Goal: Information Seeking & Learning: Learn about a topic

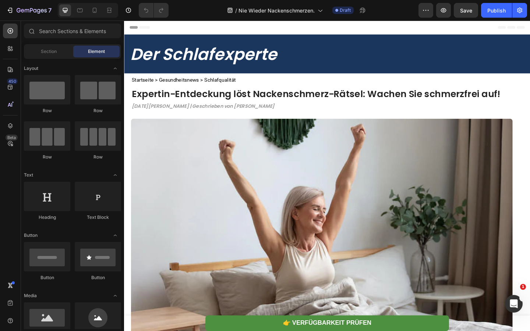
click at [178, 104] on strong "Expertin-Entdeckung löst Nackenschmerz-Rätsel: Wachen Sie schmerzfrei auf!" at bounding box center [332, 100] width 401 height 14
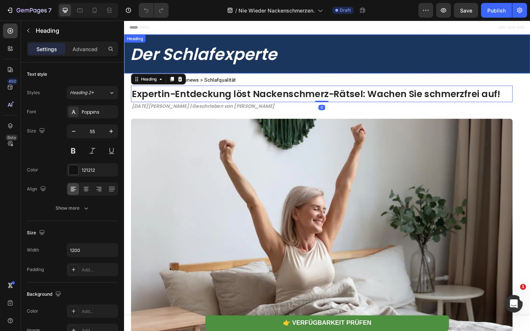
click at [216, 54] on strong "Der Schlafexperte" at bounding box center [211, 57] width 160 height 25
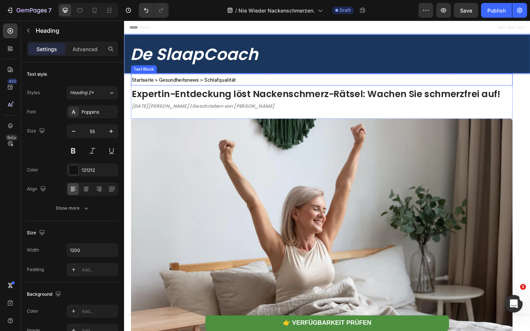
click at [189, 87] on span "Startseite > Gesundheitsnews > Schlafqualität" at bounding box center [188, 85] width 113 height 7
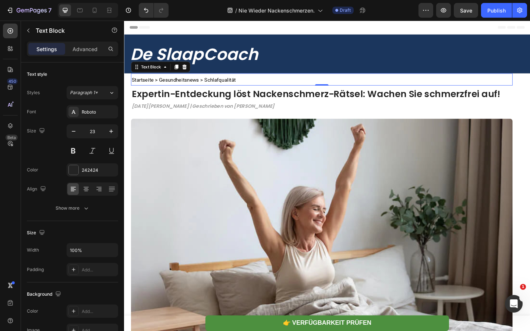
click at [189, 87] on span "Startseite > Gesundheitsnews > Schlafqualität" at bounding box center [188, 85] width 113 height 7
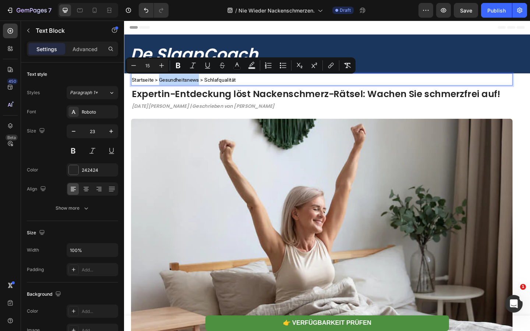
click at [189, 87] on span "Startseite > Gesundheitsnews > Schlafqualität" at bounding box center [188, 85] width 113 height 7
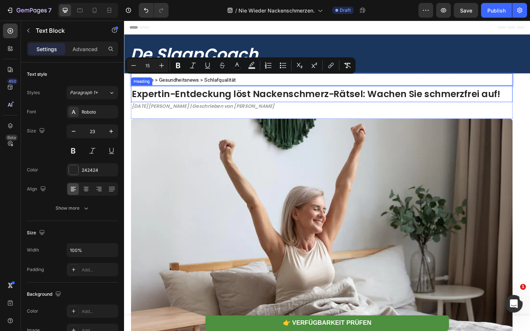
click at [172, 103] on strong "Expertin-Entdeckung löst Nackenschmerz-Rätsel: Wachen Sie schmerzfrei auf!" at bounding box center [332, 100] width 401 height 14
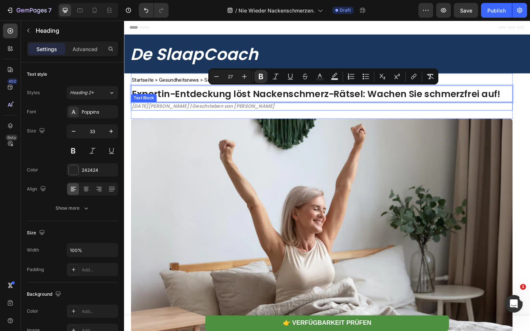
click at [168, 110] on strong "31. März 2025 | Geschrieben von [PERSON_NAME]" at bounding box center [209, 113] width 155 height 7
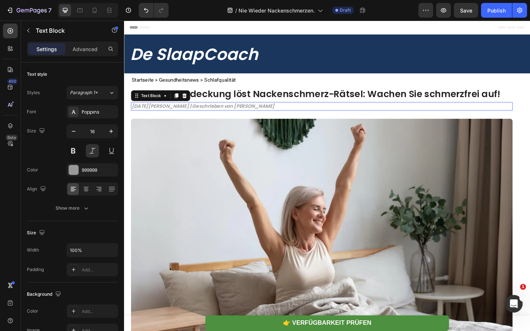
click at [168, 110] on strong "31. März 2025 | Geschrieben von [PERSON_NAME]" at bounding box center [209, 113] width 155 height 7
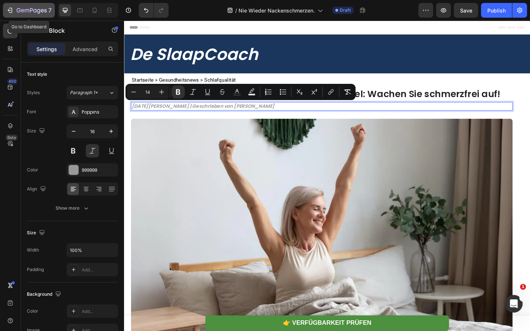
click at [20, 13] on icon "button" at bounding box center [32, 11] width 30 height 6
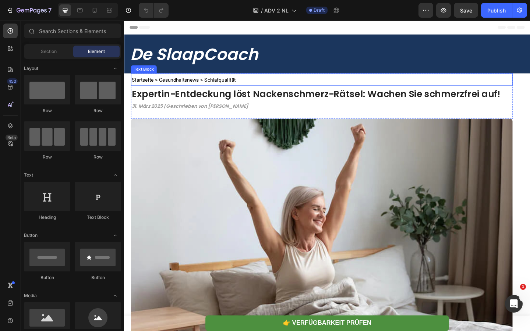
click at [210, 89] on p "Startseite > Gesundheitsnews > Schlafqualität" at bounding box center [338, 85] width 413 height 12
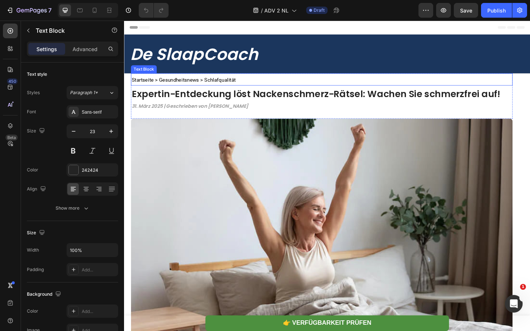
click at [210, 89] on p "Startseite > Gesundheitsnews > Schlafqualität" at bounding box center [338, 85] width 413 height 12
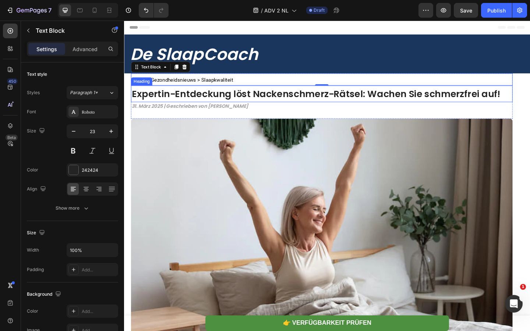
click at [227, 101] on strong "Expertin-Entdeckung löst Nackenschmerz-Rätsel: Wachen Sie schmerzfrei auf!" at bounding box center [332, 100] width 401 height 14
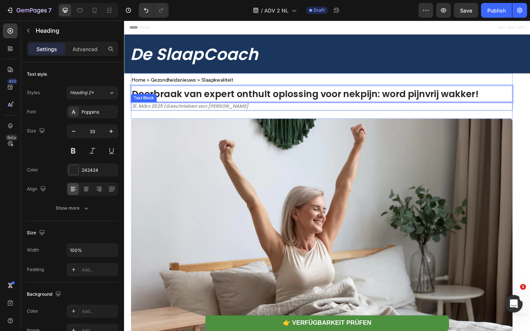
click at [177, 113] on strong "31. März 2025 | Geschrieben von [PERSON_NAME]" at bounding box center [195, 113] width 127 height 7
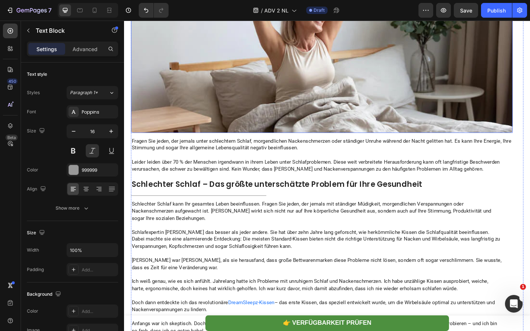
scroll to position [229, 0]
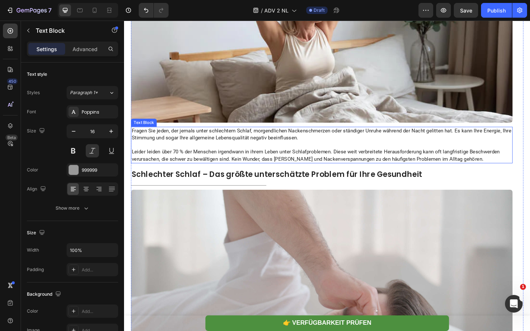
click at [189, 155] on p at bounding box center [338, 156] width 413 height 8
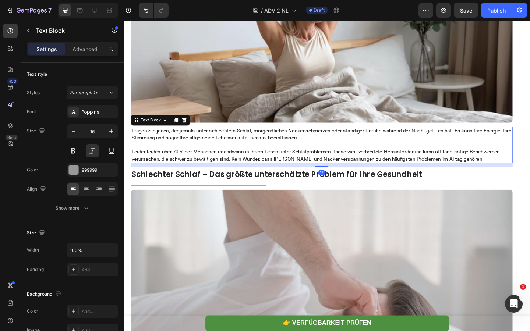
click at [189, 155] on p at bounding box center [338, 156] width 413 height 8
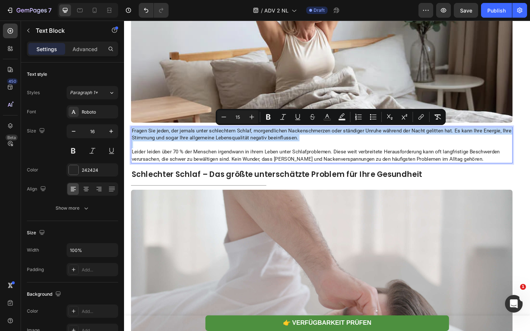
copy div "Fragen Sie jeden, der jemals unter schlechtem Schlaf, morgendlichen Nackenschme…"
click at [192, 184] on strong "Schlechter Schlaf – Das größte unterschätzte Problem für Ihre Gesundheit" at bounding box center [290, 187] width 316 height 11
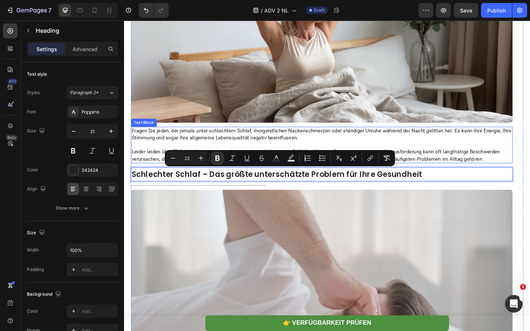
click at [195, 161] on span "Leider leiden über 70 % der Menschen irgendwann in ihrem Leben unter Schlafprob…" at bounding box center [332, 167] width 400 height 14
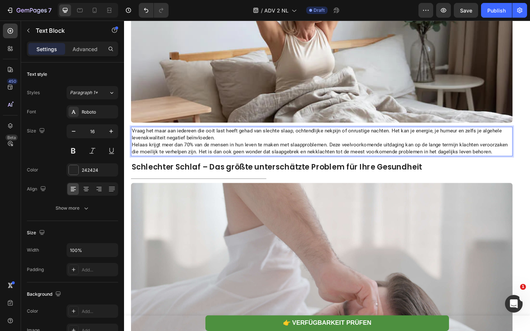
click at [227, 149] on p "Vraag het maar aan iedereen die ooit last heeft gehad van slechte slaap, ochten…" at bounding box center [338, 144] width 413 height 15
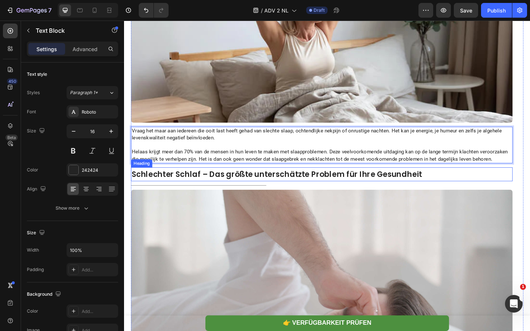
click at [263, 189] on strong "Schlechter Schlaf – Das größte unterschätzte Problem für Ihre Gesundheit" at bounding box center [290, 187] width 316 height 11
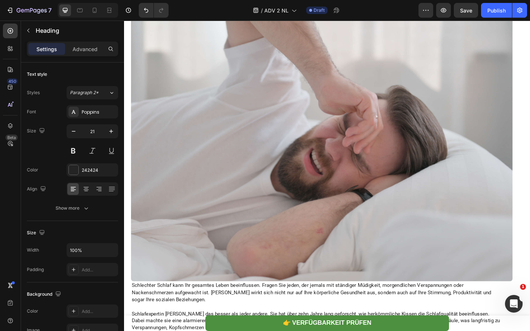
scroll to position [526, 0]
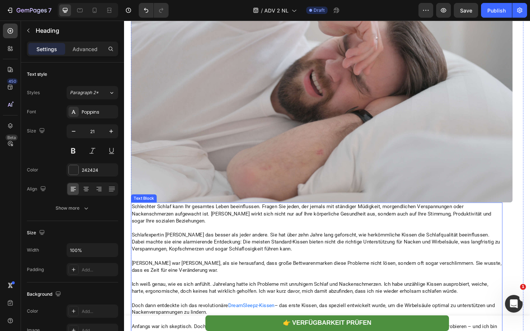
click at [215, 253] on span "Schlafexpertin [PERSON_NAME] das besser als jeder andere. Sie hat über zehn Jah…" at bounding box center [332, 261] width 401 height 22
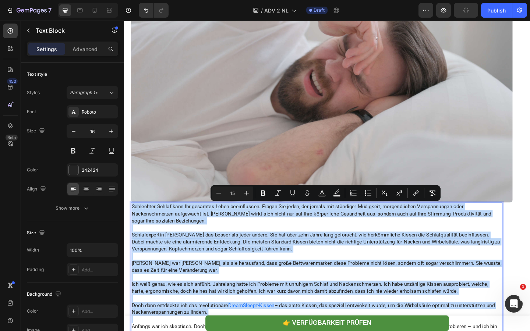
copy div "Loremipsum Dolors amet Con adipisci Elits doeiusmodtem. Incidi Utl etdol, mag a…"
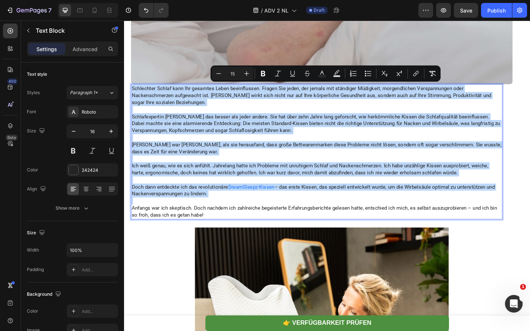
scroll to position [657, 0]
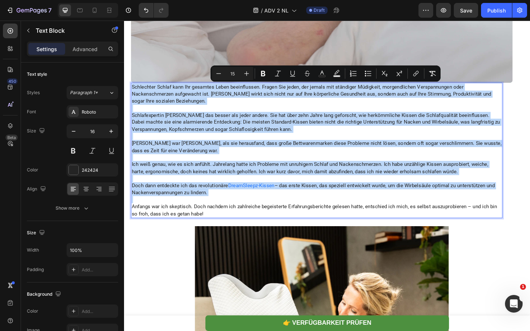
click at [203, 209] on span "– das erste Kissen, das speziell entwickelt wurde, um die Wirbelsäule optimal z…" at bounding box center [329, 204] width 395 height 14
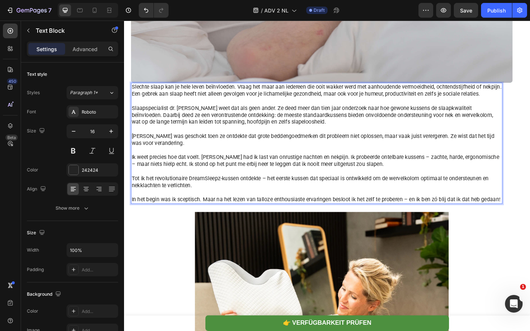
scroll to position [661, 0]
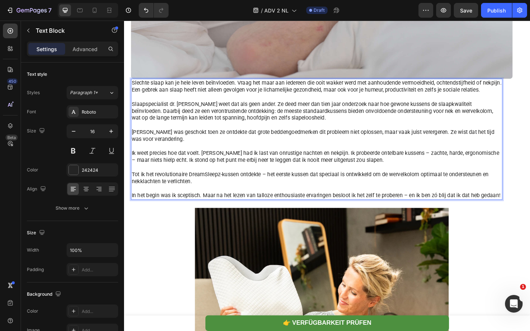
click at [431, 184] on p "Rich Text Editor. Editing area: main" at bounding box center [333, 181] width 402 height 8
click at [448, 173] on p "Ik weet precies hoe dat voelt. [PERSON_NAME] had ik last van onrustige nachten …" at bounding box center [333, 168] width 402 height 15
click at [518, 173] on p "Ik weet precies hoe dat voelt. [PERSON_NAME] had ik last van onrustige nachten …" at bounding box center [333, 168] width 402 height 15
click at [275, 194] on p "Tot ik het revolutionaire DreamSleepz-kussen ontdekte – het eerste kussen dat s…" at bounding box center [333, 191] width 402 height 15
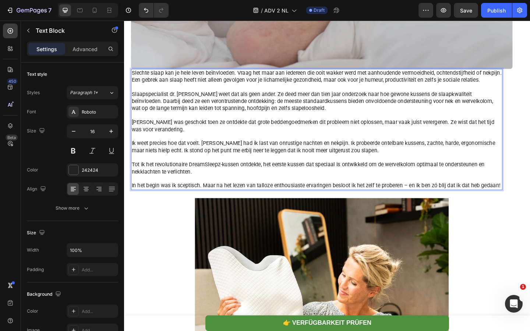
scroll to position [683, 0]
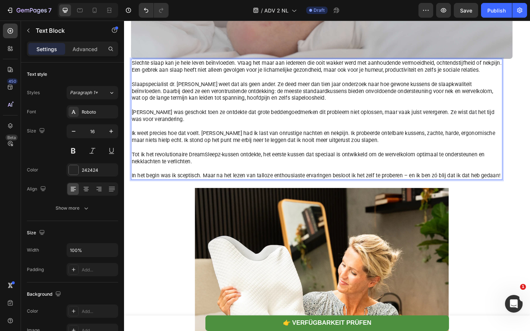
click at [435, 193] on p "In het begin was ik sceptisch. Maar na het lezen van talloze enthousiaste ervar…" at bounding box center [333, 189] width 402 height 8
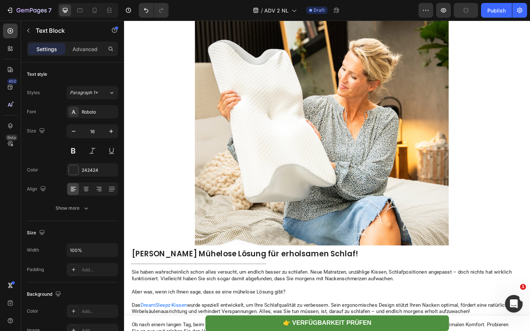
scroll to position [984, 0]
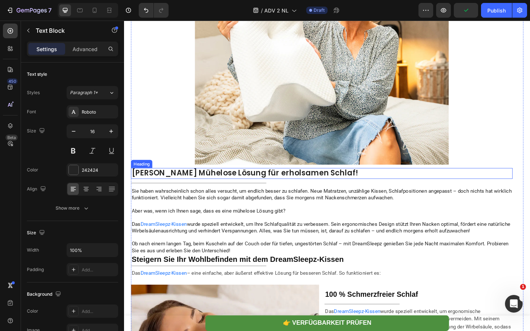
click at [223, 192] on strong "[PERSON_NAME] Mühelose Lösung für erholsamen Schlaf!" at bounding box center [255, 186] width 246 height 11
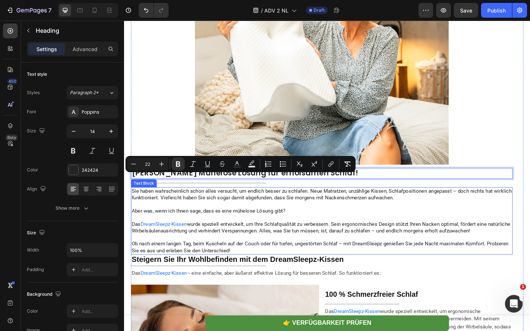
click at [223, 217] on span "Sie haben wahrscheinlich schon alles versucht, um endlich besser zu schlafen. N…" at bounding box center [338, 210] width 413 height 14
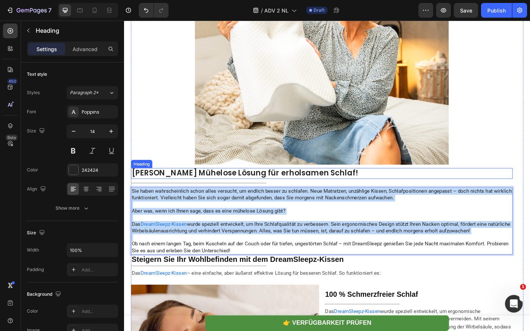
click at [217, 192] on strong "[PERSON_NAME] Mühelose Lösung für erholsamen Schlaf!" at bounding box center [255, 186] width 246 height 11
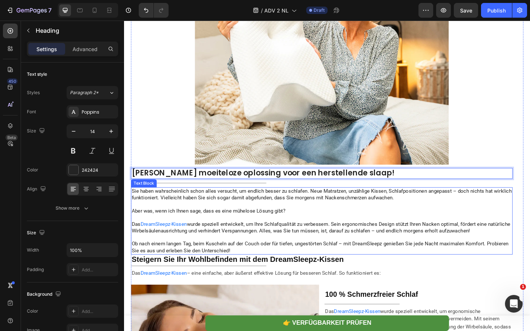
click at [294, 253] on span "wurde speziell entwickelt, um Ihre Schlafqualität zu verbessern. Sein ergonomis…" at bounding box center [338, 246] width 412 height 14
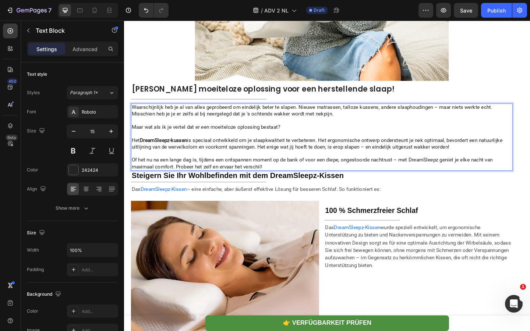
scroll to position [1079, 0]
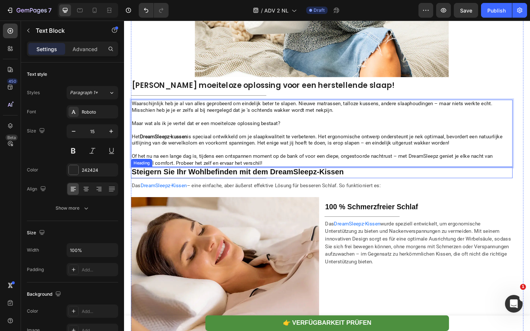
click at [250, 190] on strong "Steigern Sie Ihr Wohlbefinden mit dem DreamSleepz-Kissen" at bounding box center [247, 185] width 231 height 9
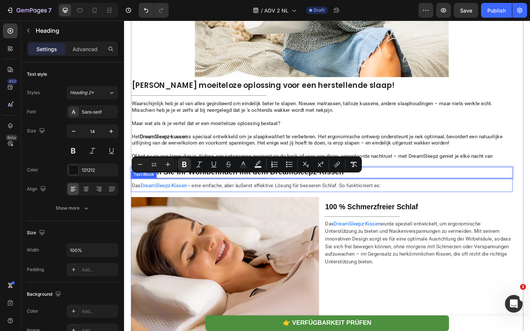
click at [213, 203] on span "– eine einfache, aber äußerst effektive Lösung für besseren Schlaf. So funktion…" at bounding box center [297, 200] width 211 height 7
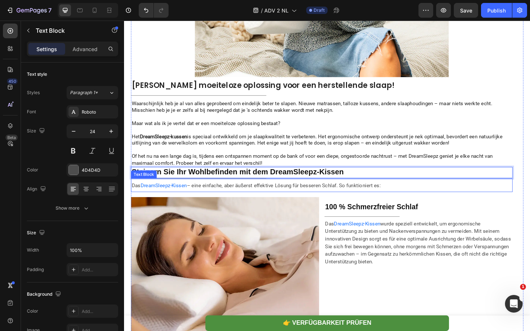
click at [213, 203] on span "– eine einfache, aber äußerst effektive Lösung für besseren Schlaf. So funktion…" at bounding box center [297, 200] width 211 height 7
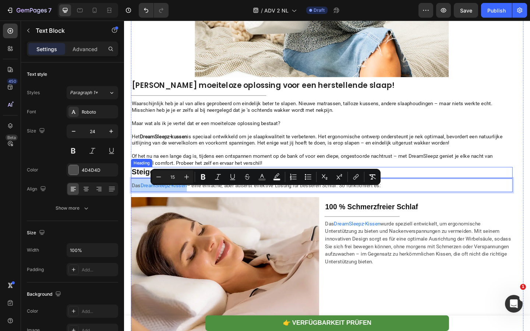
click at [149, 190] on strong "Steigern Sie Ihr Wohlbefinden mit dem DreamSleepz-Kissen" at bounding box center [247, 185] width 231 height 9
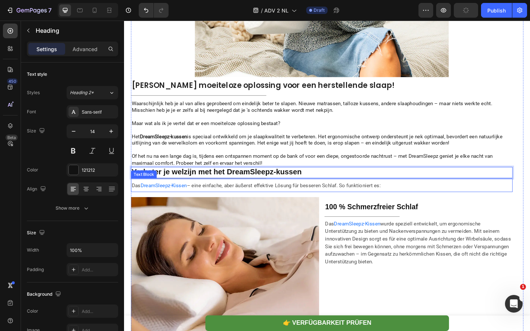
click at [252, 203] on span "– eine einfache, aber äußerst effektive Lösung für besseren Schlaf. So funktion…" at bounding box center [297, 200] width 211 height 7
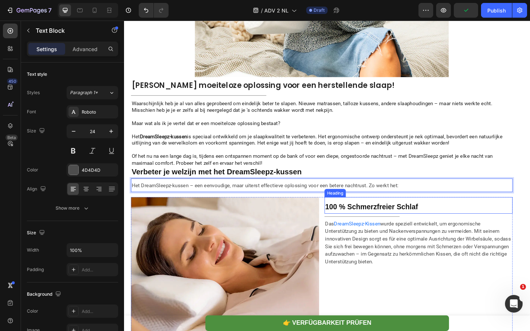
scroll to position [1092, 0]
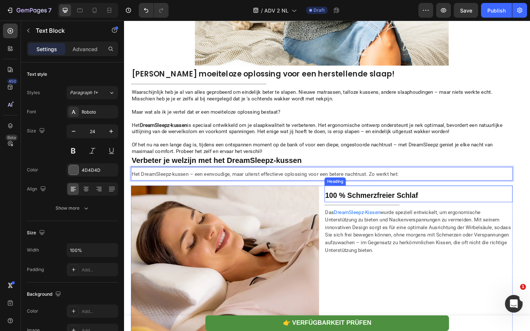
click at [355, 215] on strong "100 % Schmerzfreier Schlaf" at bounding box center [392, 210] width 101 height 8
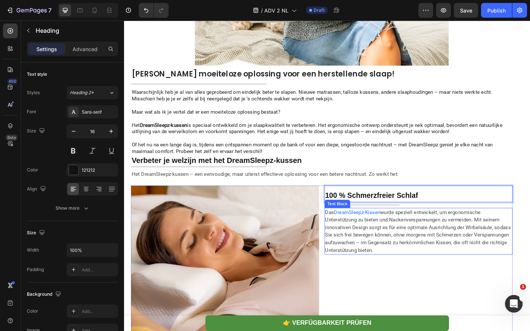
click at [433, 246] on span "wurde speziell entwickelt, um ergonomische Unterstützung zu bieten und Nackenve…" at bounding box center [443, 250] width 202 height 48
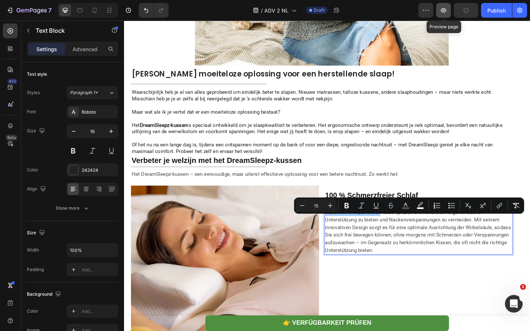
click at [442, 13] on icon "button" at bounding box center [443, 10] width 7 height 7
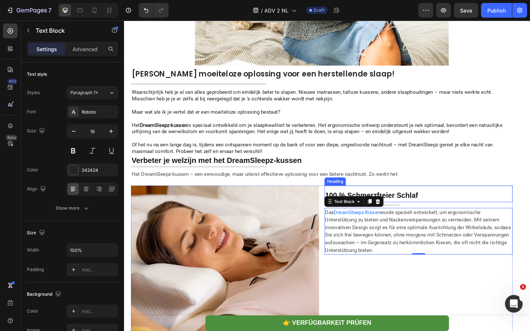
click at [405, 215] on strong "100 % Schmerzfreier Schlaf" at bounding box center [392, 210] width 101 height 8
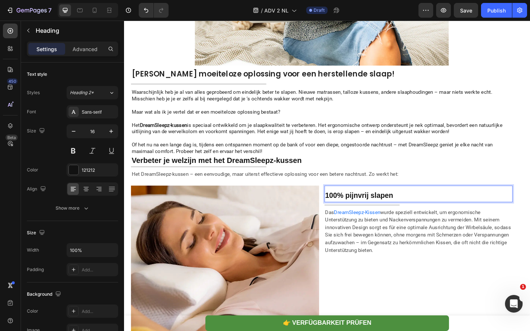
click at [367, 215] on strong "100% pijnvrij slapen" at bounding box center [379, 210] width 74 height 8
click at [393, 215] on strong "100% Pijnvrij slapen" at bounding box center [379, 210] width 74 height 8
click at [394, 215] on strong "100% Pijnvrij slapen" at bounding box center [379, 210] width 74 height 8
click at [410, 247] on span "wurde speziell entwickelt, um ergonomische Unterstützung zu bieten und Nackenve…" at bounding box center [443, 250] width 202 height 48
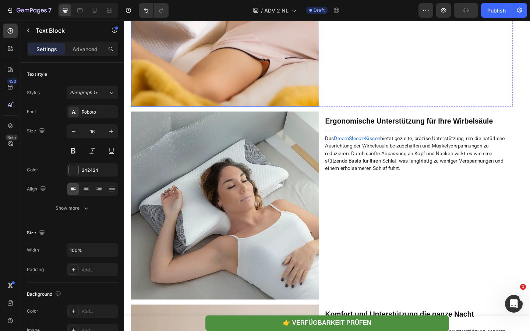
scroll to position [1383, 0]
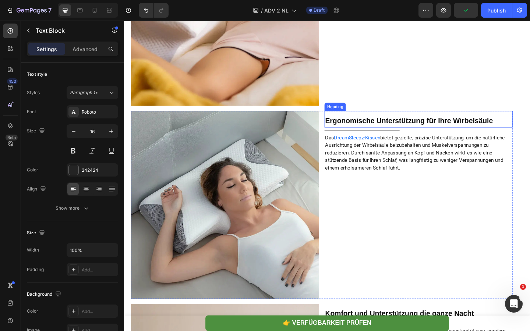
click at [373, 134] on strong "Ergonomische Unterstützung für Ihre Wirbelsäule" at bounding box center [433, 129] width 182 height 8
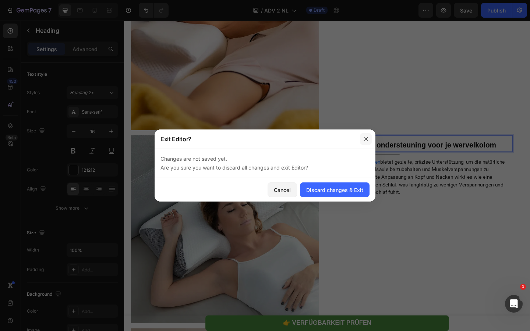
click at [369, 138] on button "button" at bounding box center [366, 139] width 12 height 12
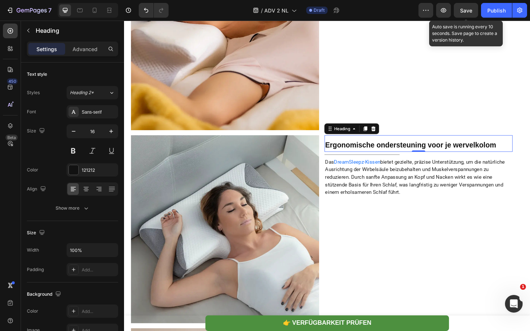
drag, startPoint x: 365, startPoint y: 294, endPoint x: 459, endPoint y: 8, distance: 300.9
click at [459, 8] on button "Save" at bounding box center [466, 10] width 24 height 15
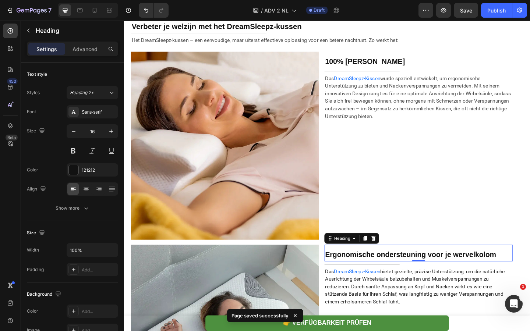
scroll to position [1219, 0]
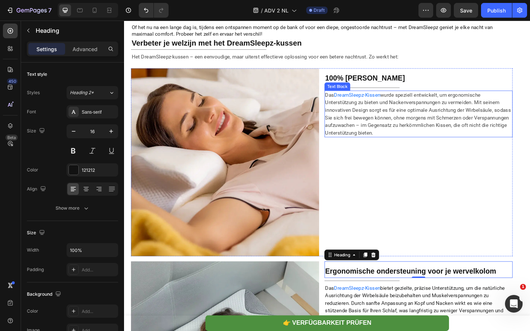
click at [393, 132] on span "wurde speziell entwickelt, um ergonomische Unterstützung zu bieten und Nackenve…" at bounding box center [443, 122] width 202 height 48
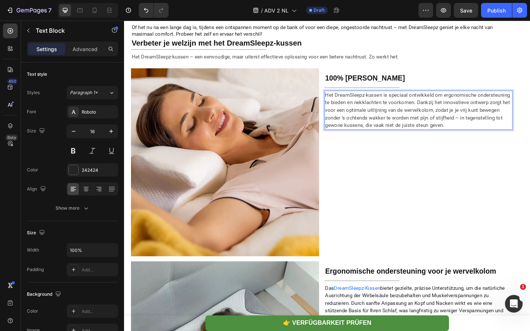
scroll to position [1394, 0]
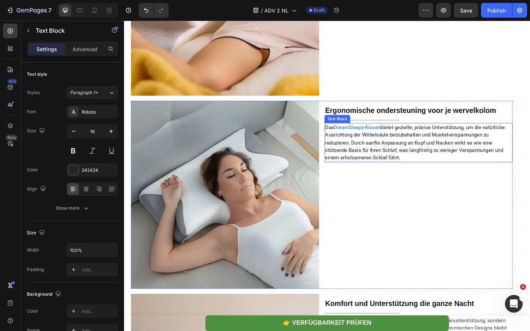
click at [362, 172] on span "bietet gezielte, präzise Unterstützung, um die natürliche Ausrichtung der Wirbe…" at bounding box center [439, 154] width 195 height 40
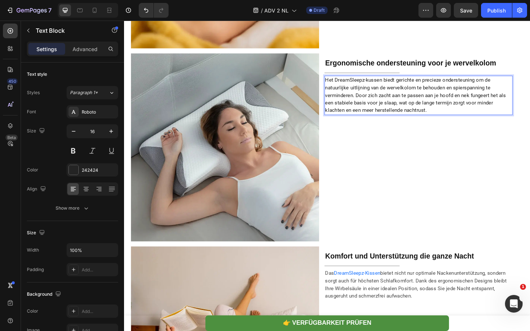
scroll to position [1534, 0]
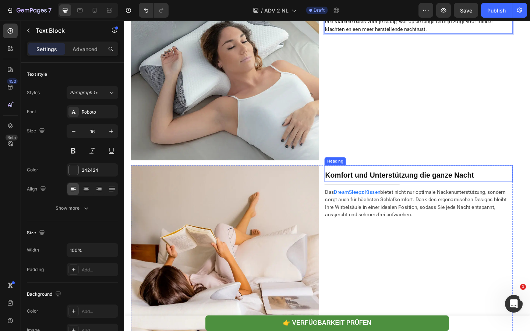
click at [377, 193] on strong "Komfort und Unterstützung die ganze Nacht" at bounding box center [423, 188] width 162 height 8
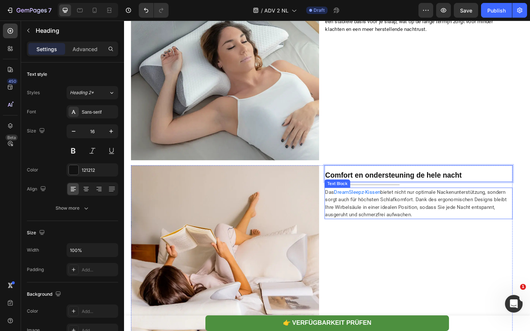
click at [376, 228] on p "Das DreamSleepz-Kissen bietet nicht nur optimale Nackenunterstützung, sondern s…" at bounding box center [443, 219] width 203 height 33
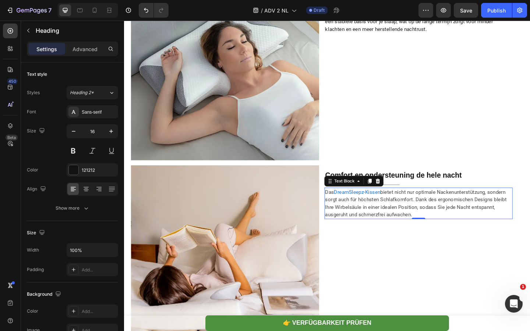
click at [376, 228] on p "Das DreamSleepz-Kissen bietet nicht nur optimale Nackenunterstützung, sondern s…" at bounding box center [443, 219] width 203 height 33
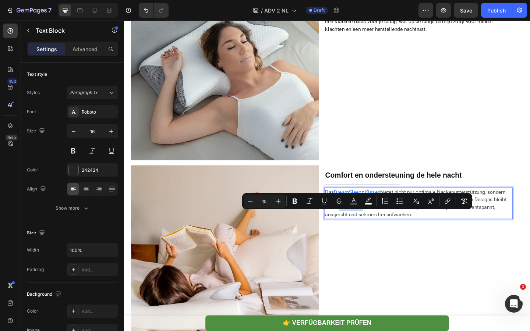
click at [404, 233] on span "bietet nicht nur optimale Nackenunterstützung, sondern sorgt auch für höchsten …" at bounding box center [440, 219] width 197 height 31
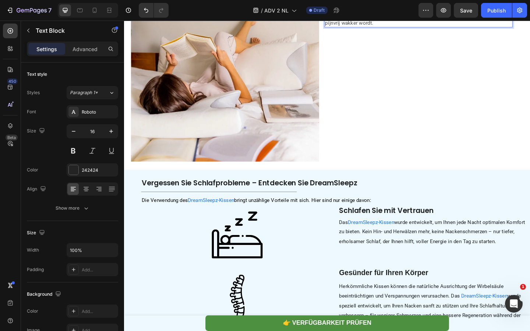
scroll to position [1746, 0]
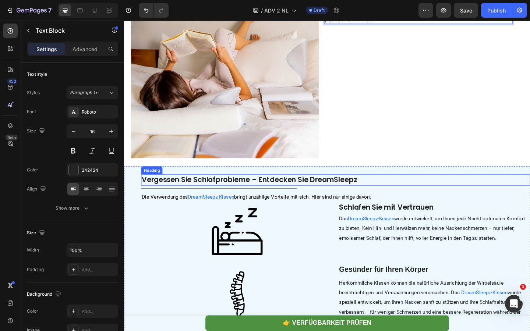
click at [224, 199] on strong "Vergessen Sie Schlafprobleme – Entdecken Sie DreamSleepz" at bounding box center [260, 193] width 234 height 11
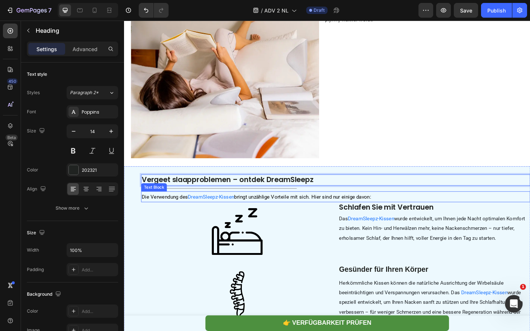
click at [350, 216] on span "bringt unzählige Vorteile mit sich. Hier sind nur einige davon:" at bounding box center [317, 212] width 149 height 7
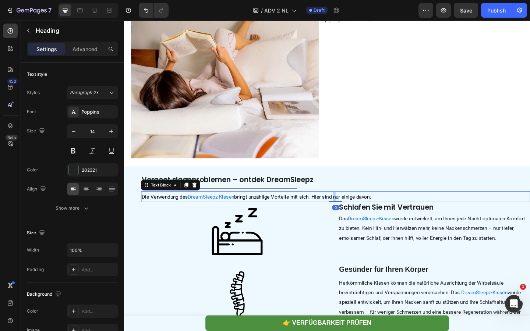
click at [350, 216] on span "bringt unzählige Vorteile mit sich. Hier sind nur einige davon:" at bounding box center [317, 212] width 149 height 7
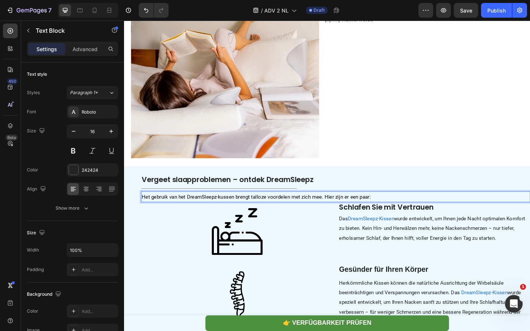
scroll to position [1763, 0]
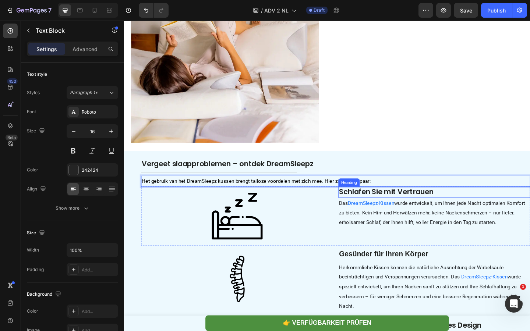
click at [374, 212] on strong "Schlafen Sie mit Vertrauen" at bounding box center [409, 206] width 103 height 11
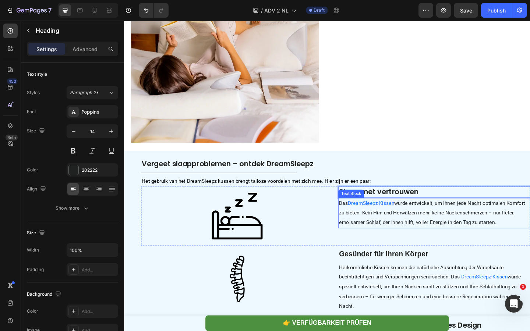
click at [372, 241] on p "Das DreamSleepz-Kissen wurde entwickelt, um Ihnen jede Nacht optimalen Komfort …" at bounding box center [461, 230] width 207 height 32
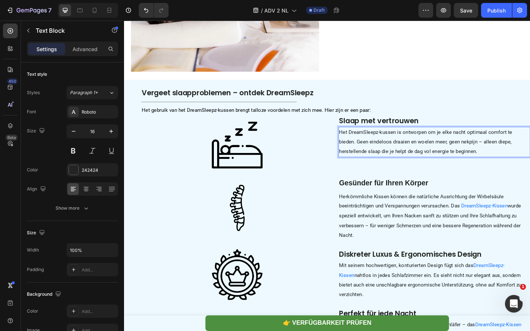
scroll to position [1846, 0]
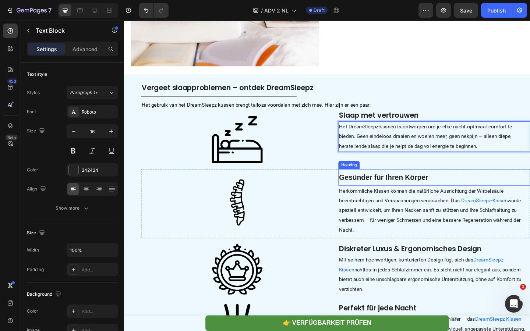
click at [374, 195] on strong "Gesünder für Ihren Körper" at bounding box center [406, 191] width 97 height 8
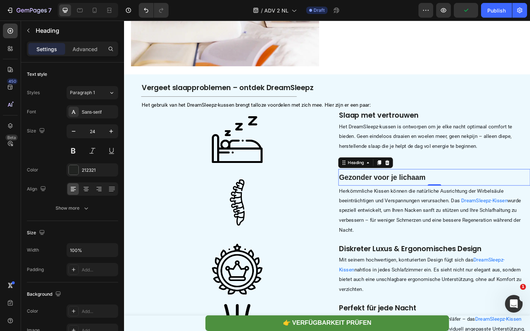
click at [365, 229] on p "Herkömmliche Kissen können die natürliche Ausrichtung der Wirbelsäule beeinträc…" at bounding box center [461, 227] width 207 height 53
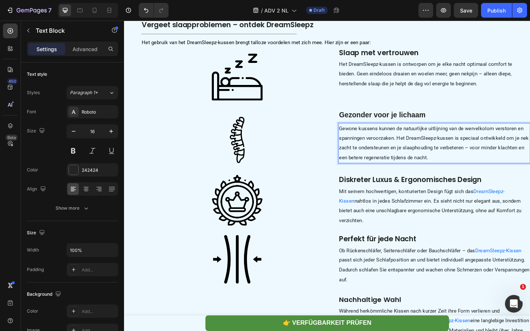
scroll to position [1916, 0]
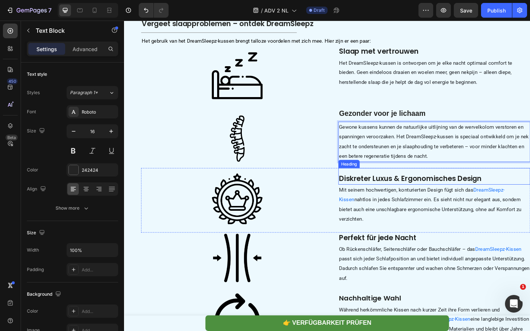
click at [376, 195] on strong "Diskreter Luxus & Ergonomisches Design" at bounding box center [435, 192] width 155 height 11
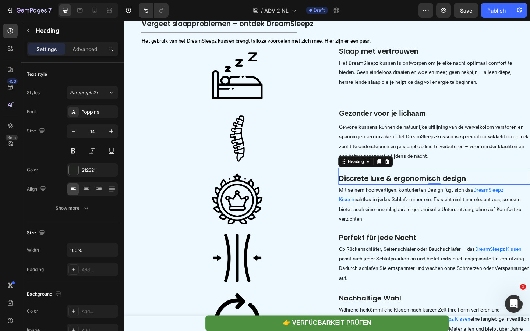
click at [402, 230] on p "Mit seinem hochwertigen, konturierten Design fügt sich das DreamSleepz-Kissen n…" at bounding box center [461, 221] width 207 height 42
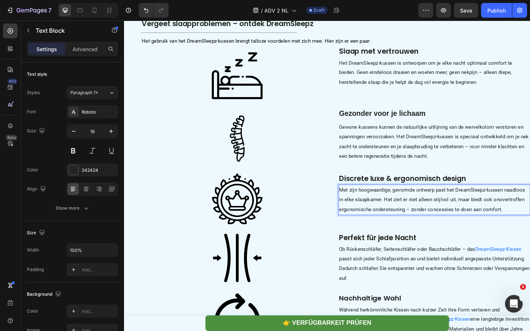
scroll to position [1933, 0]
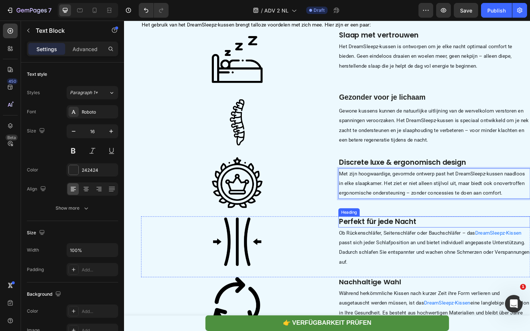
click at [389, 244] on strong "Perfekt für jede Nacht" at bounding box center [400, 239] width 84 height 11
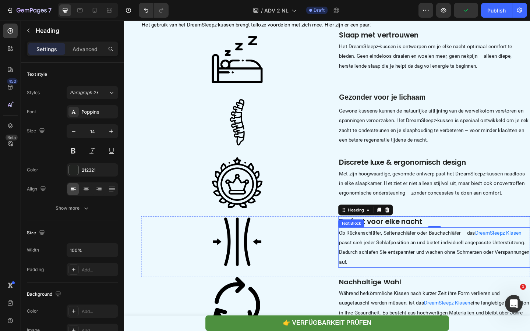
click at [412, 277] on p "Ob Rückenschläfer, Seitenschläfer oder Bauchschläfer – das DreamSleepz-Kissen p…" at bounding box center [461, 267] width 207 height 42
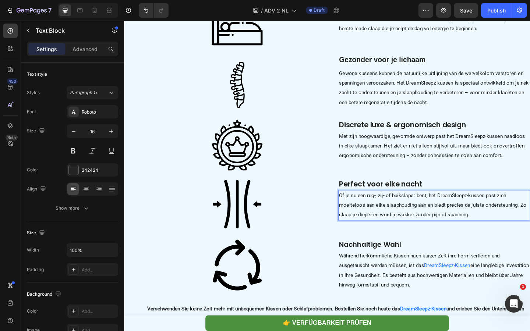
scroll to position [1998, 0]
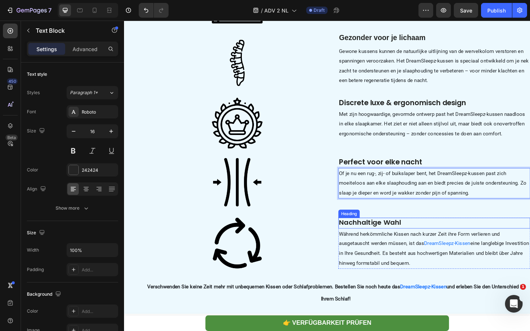
click at [398, 245] on strong "Nachhaltige Wahl" at bounding box center [391, 240] width 67 height 10
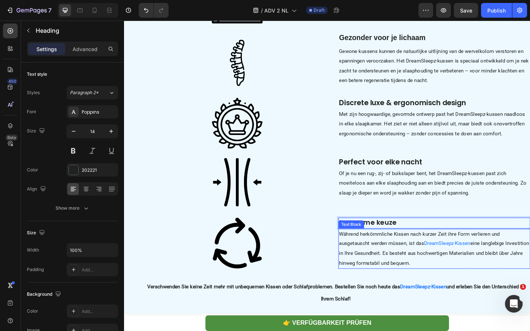
click at [379, 281] on span "eine langlebige Investition in Ihre Gesundheit. Es besteht aus hochwertigen Mat…" at bounding box center [461, 274] width 207 height 28
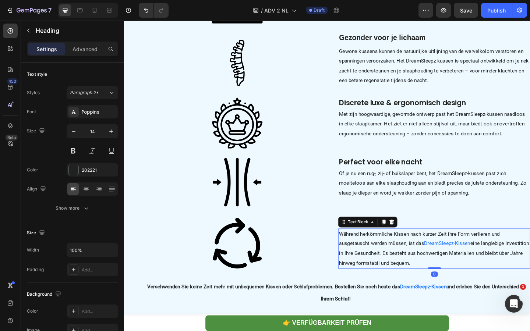
click at [379, 281] on span "eine langlebige Investition in Ihre Gesundheit. Es besteht aus hochwertigen Mat…" at bounding box center [461, 274] width 207 height 28
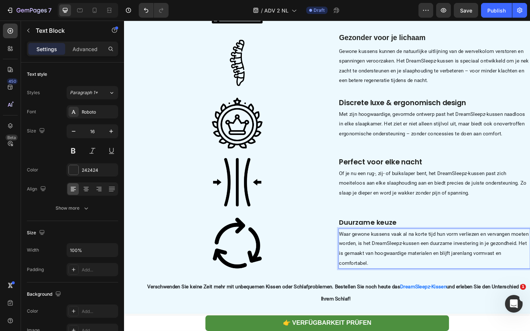
scroll to position [2030, 0]
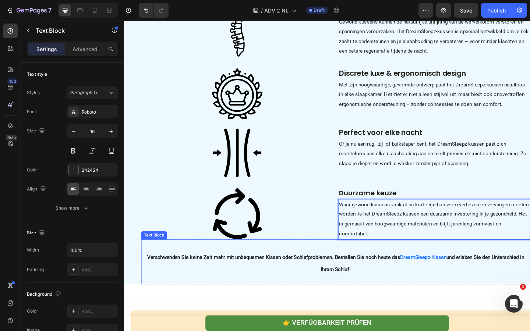
click at [281, 293] on p "Verschwenden Sie keine Zeit mehr mit unbequemen Kissen oder Schlafproblemen. Be…" at bounding box center [354, 284] width 422 height 27
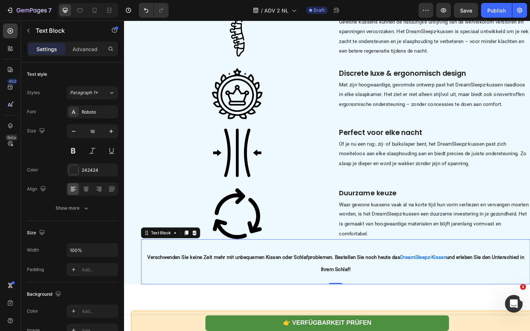
click at [281, 293] on p "Verschwenden Sie keine Zeit mehr mit unbequemen Kissen oder Schlafproblemen. Be…" at bounding box center [354, 284] width 422 height 27
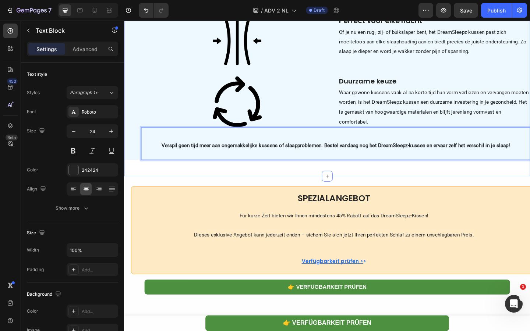
scroll to position [2218, 0]
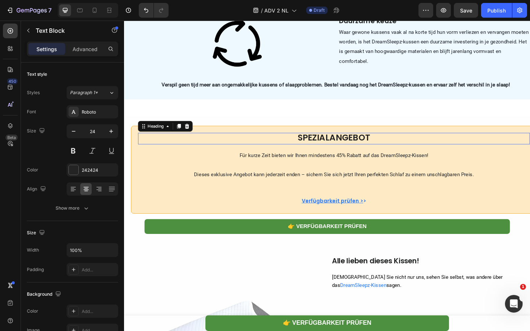
click at [318, 154] on strong "SPEZIALANGEBOT" at bounding box center [352, 148] width 79 height 13
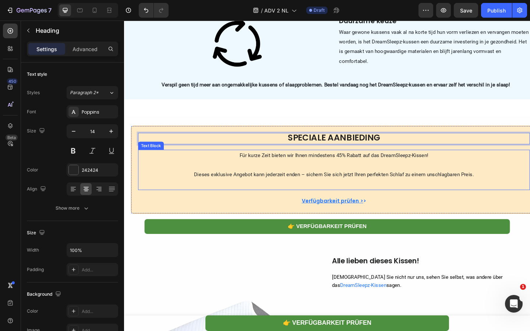
click at [272, 186] on p "Für kurze Zeit bieten wir Ihnen mindestens 45% Rabatt auf das DreamSleepz-Kisse…" at bounding box center [352, 183] width 424 height 42
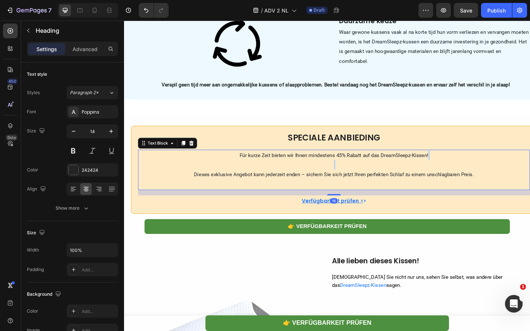
click at [272, 186] on p "Für kurze Zeit bieten wir Ihnen mindestens 45% Rabatt auf das DreamSleepz-Kisse…" at bounding box center [352, 183] width 424 height 42
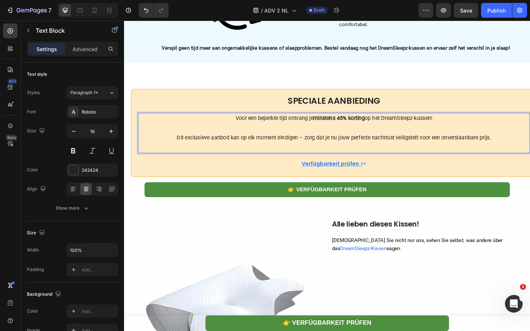
scroll to position [2258, 0]
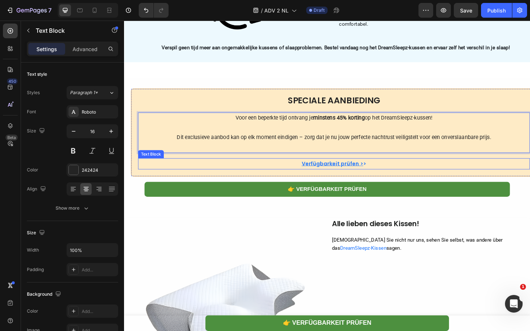
click at [334, 180] on u "Verfügbarkeit prüfen >" at bounding box center [350, 176] width 67 height 8
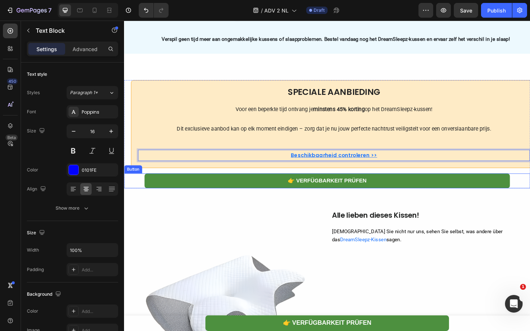
scroll to position [2268, 0]
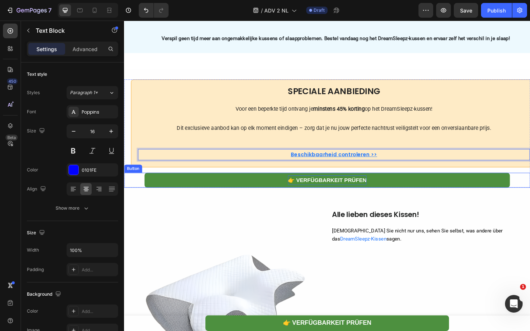
click at [326, 197] on strong "👉 Verfügbarkeit prüfen" at bounding box center [344, 194] width 85 height 6
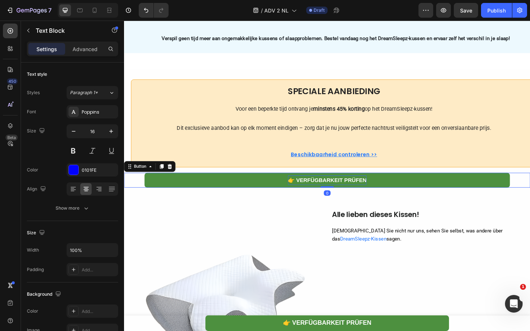
click at [326, 197] on strong "👉 Verfügbarkeit prüfen" at bounding box center [344, 194] width 85 height 6
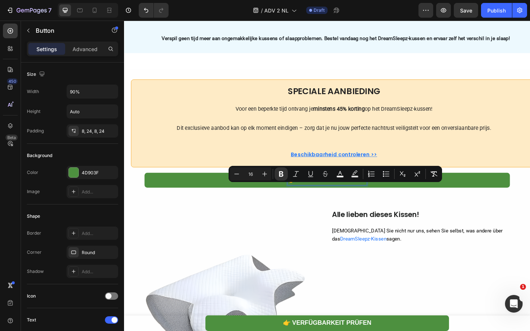
click at [323, 197] on strong "👉 Verfügbarkeit prüfen" at bounding box center [344, 194] width 85 height 6
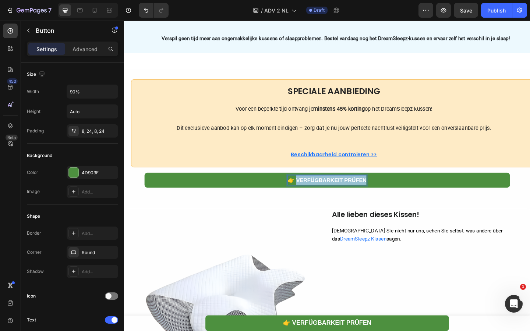
drag, startPoint x: 311, startPoint y: 203, endPoint x: 388, endPoint y: 202, distance: 76.5
click at [388, 202] on link "👉 Verfügbarkeit prüfen" at bounding box center [344, 194] width 397 height 17
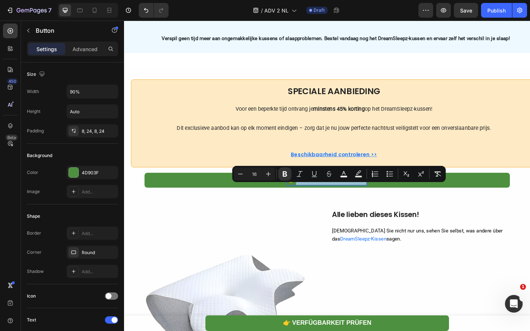
click at [312, 197] on strong "👉 Verfügbarkeit prüfen" at bounding box center [344, 194] width 85 height 6
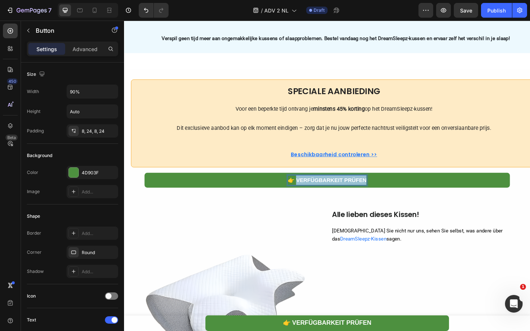
drag, startPoint x: 312, startPoint y: 203, endPoint x: 387, endPoint y: 203, distance: 75.8
click at [387, 203] on link "👉 Verfügbarkeit prüfen" at bounding box center [344, 194] width 397 height 17
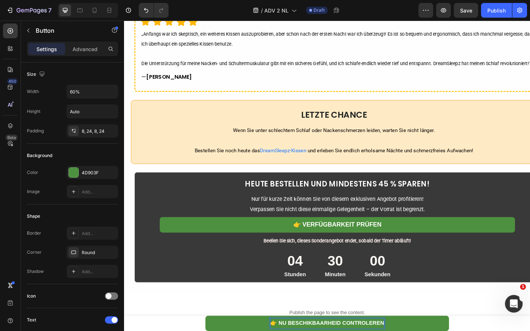
scroll to position [2949, 0]
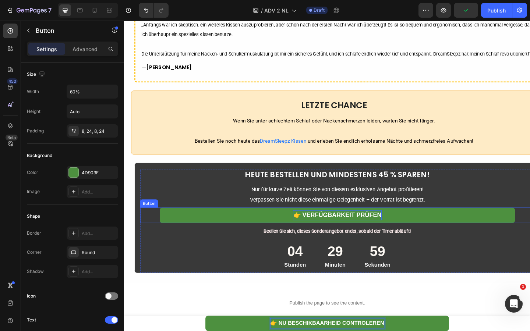
click at [356, 236] on strong "👉 Verfügbarkeit prüfen" at bounding box center [355, 231] width 96 height 7
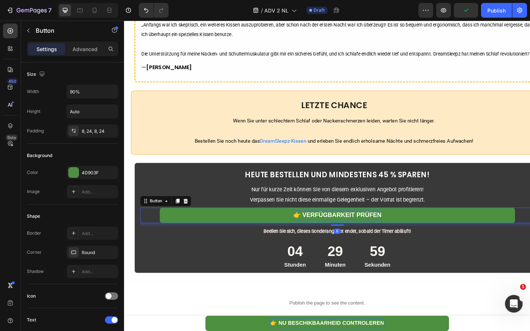
click at [356, 236] on strong "👉 Verfügbarkeit prüfen" at bounding box center [355, 231] width 96 height 7
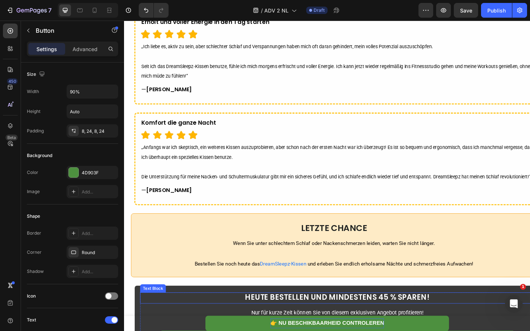
scroll to position [1800, 0]
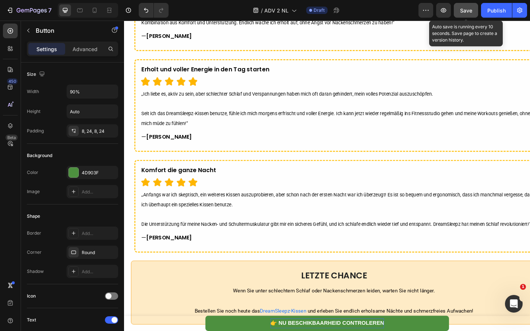
click at [463, 15] on button "Save" at bounding box center [466, 10] width 24 height 15
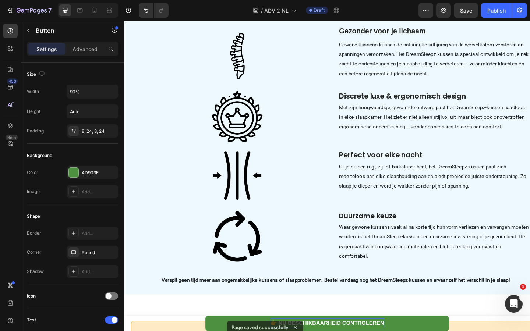
scroll to position [2006, 0]
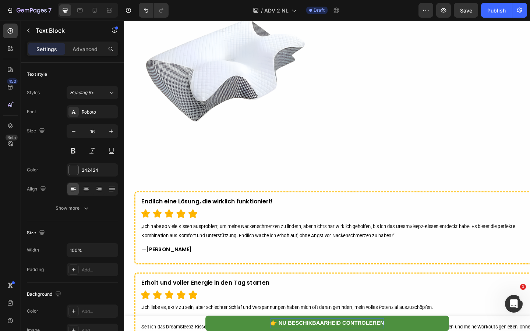
scroll to position [2252, 0]
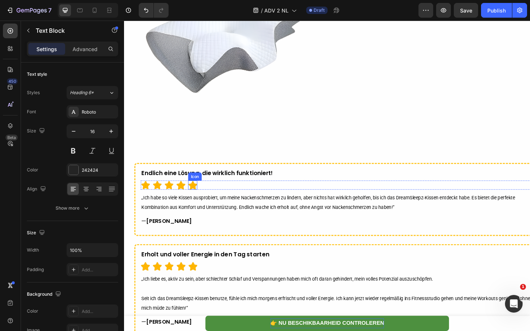
click at [205, 190] on div "Icon" at bounding box center [201, 190] width 12 height 0
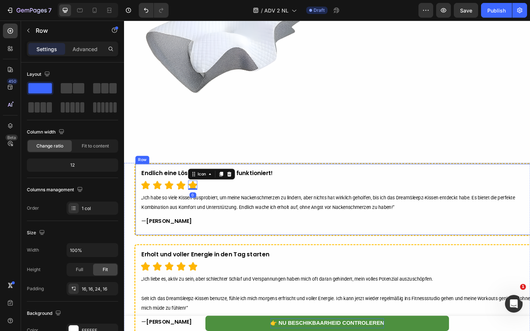
click at [168, 191] on div "Endlich eine Lösung, die wirklich funktioniert! Text Block Icon Icon Icon Icon …" at bounding box center [355, 213] width 427 height 63
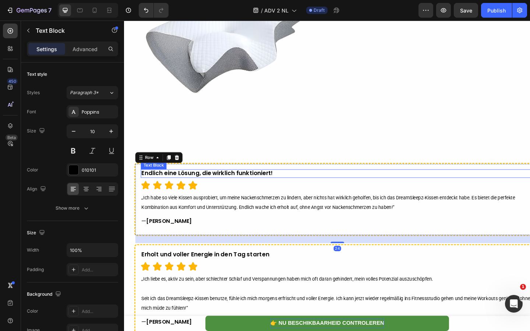
click at [170, 186] on strong "Endlich eine Lösung, die wirklich funktioniert!" at bounding box center [214, 186] width 143 height 9
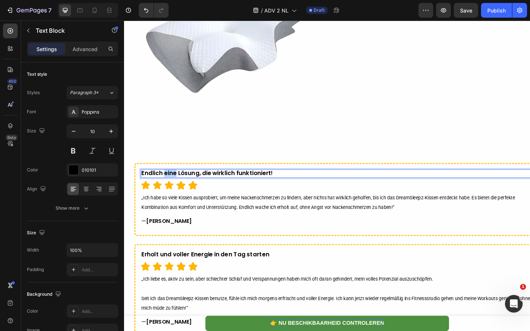
click at [170, 186] on strong "Endlich eine Lösung, die wirklich funktioniert!" at bounding box center [214, 186] width 143 height 9
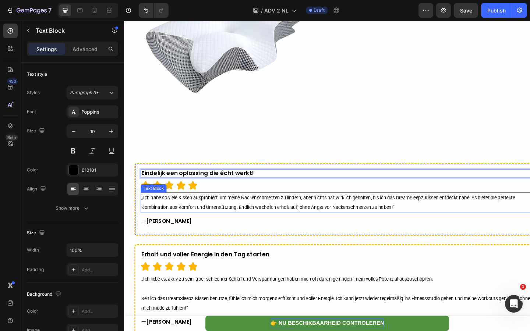
click at [188, 224] on span "„Ich habe so viele Kissen ausprobiert, um meine Nackenschmerzen zu lindern, abe…" at bounding box center [346, 218] width 406 height 17
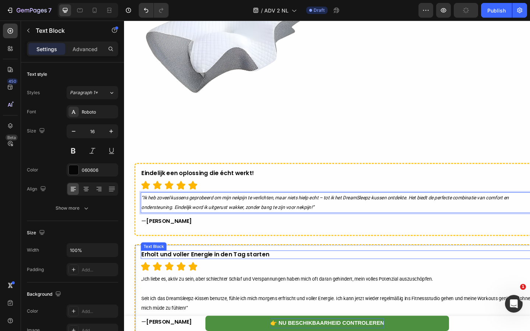
click at [207, 272] on strong "Erholt und voller Energie in den Tag starten" at bounding box center [212, 274] width 139 height 9
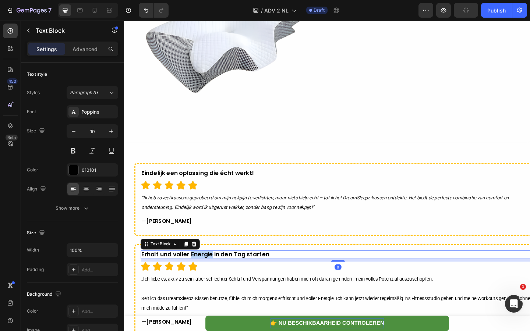
click at [207, 272] on strong "Erholt und voller Energie in den Tag starten" at bounding box center [212, 274] width 139 height 9
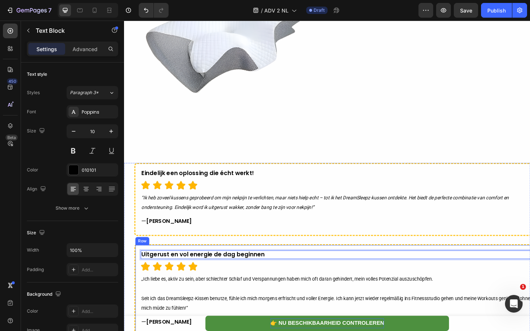
scroll to position [2279, 0]
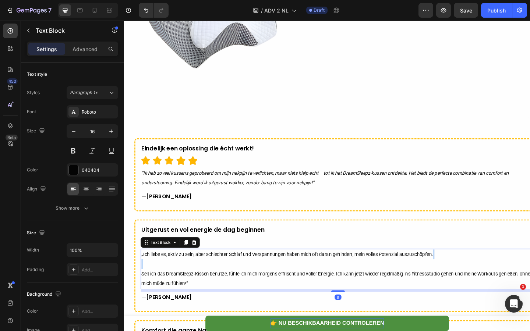
click at [226, 291] on p "„Ich liebe es, aktiv zu sein, aber schlechter Schlaf und Verspannungen haben mi…" at bounding box center [356, 291] width 427 height 42
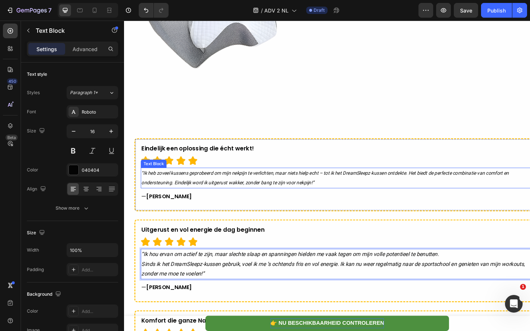
click at [244, 194] on icon "“Ik heb zoveel kussens geprobeerd om mijn nekpijn te verlichten, maar niets hie…" at bounding box center [342, 192] width 399 height 17
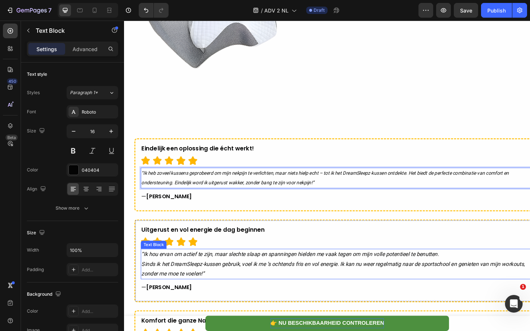
click at [218, 274] on icon "“Ik hou ervan om actief te zijn, maar slechte slaap en spanningen hielden me va…" at bounding box center [304, 274] width 323 height 7
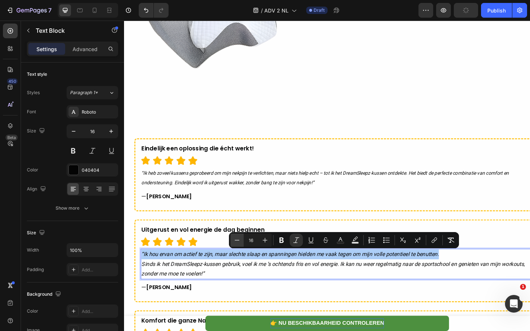
click at [231, 238] on button "Minus" at bounding box center [236, 240] width 13 height 13
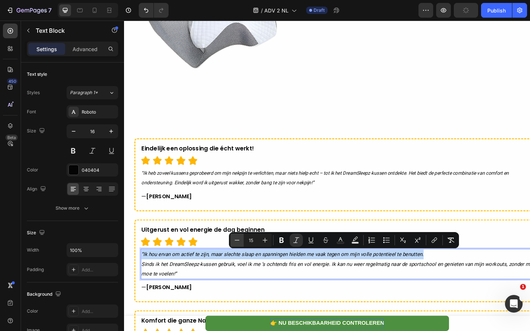
type input "14"
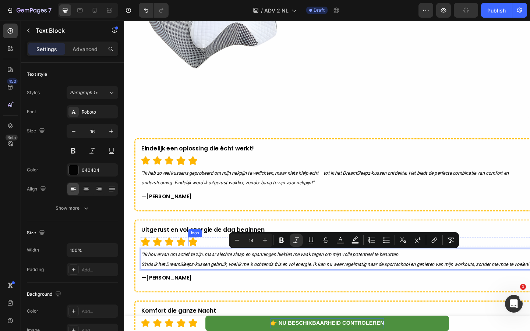
click at [202, 266] on div "Uitgerust en vol energie de dag beginnen Text Block Icon Icon Icon Icon Icon Ic…" at bounding box center [356, 275] width 429 height 63
